Goal: Information Seeking & Learning: Learn about a topic

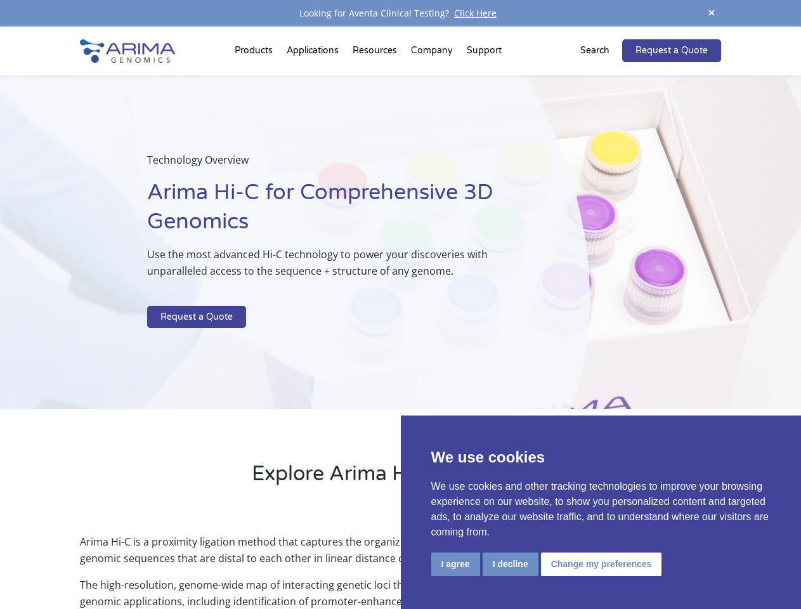
click at [400, 304] on p at bounding box center [336, 297] width 379 height 16
click at [455, 564] on button "I agree" at bounding box center [455, 563] width 49 height 23
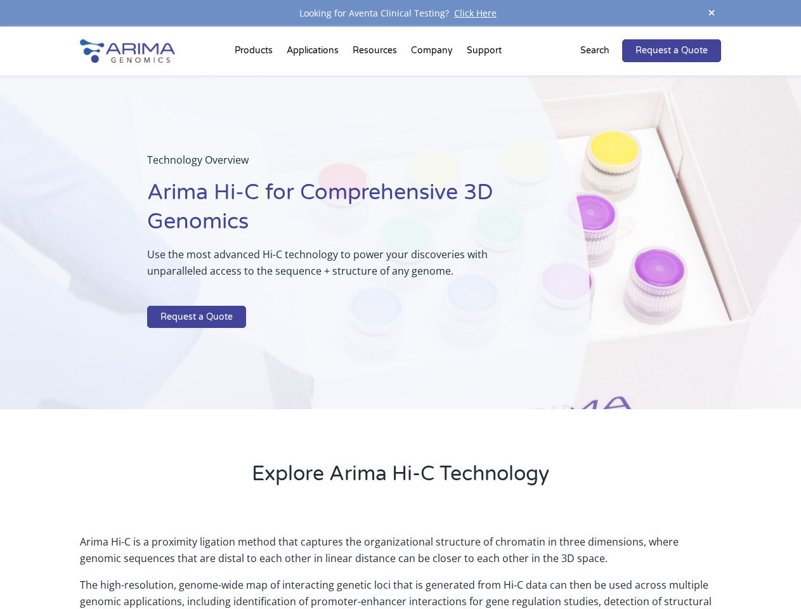
click at [510, 564] on p "Arima Hi-C is a proximity ligation method that captures the organizational stru…" at bounding box center [400, 554] width 640 height 43
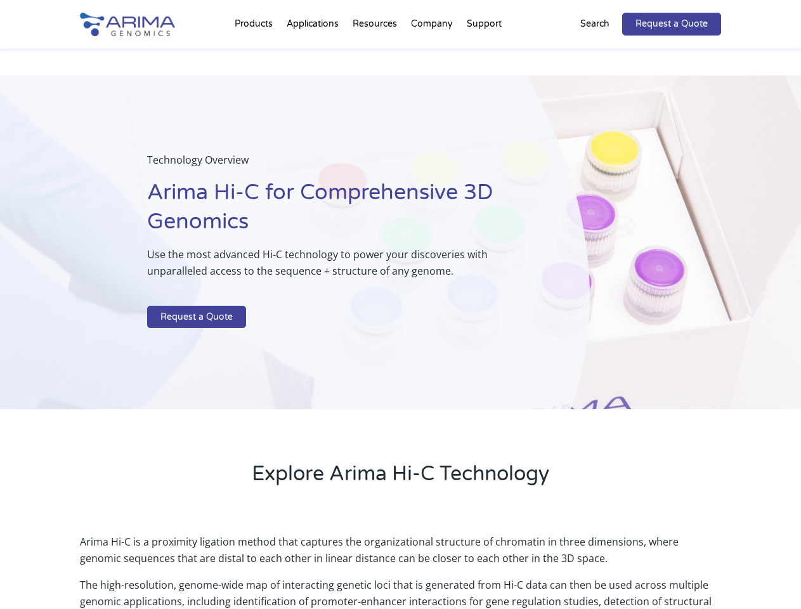
click at [711, 13] on link "Request a Quote" at bounding box center [671, 24] width 99 height 23
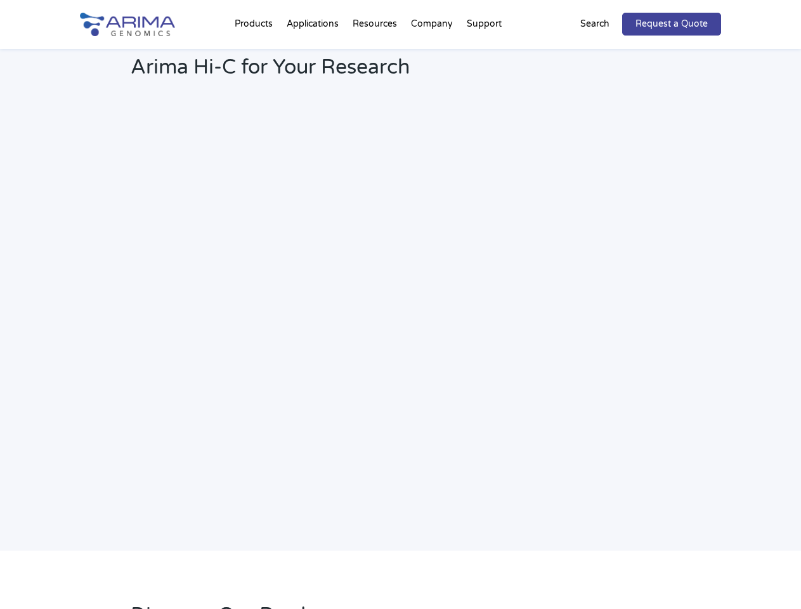
click at [256, 53] on h2 "Webinar: Hear More About the Benefits of Arima Hi-C for Your Research" at bounding box center [341, 58] width 421 height 67
click at [376, 53] on h2 "Webinar: Hear More About the Benefits of Arima Hi-C for Your Research" at bounding box center [341, 58] width 421 height 67
click at [432, 53] on h2 "Webinar: Hear More About the Benefits of Arima Hi-C for Your Research" at bounding box center [341, 58] width 421 height 67
click at [484, 53] on h2 "Webinar: Hear More About the Benefits of Arima Hi-C for Your Research" at bounding box center [341, 58] width 421 height 67
